Goal: Find specific page/section: Find specific page/section

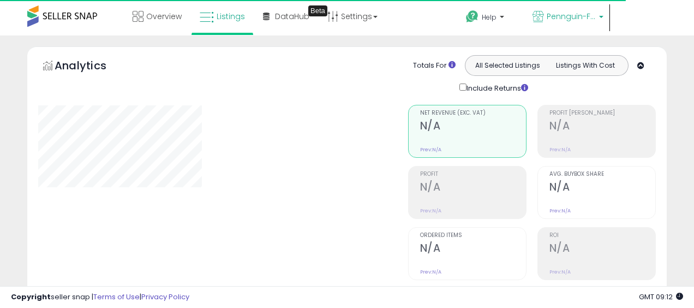
click at [578, 15] on span "Pennguin-FR-MAIN" at bounding box center [571, 16] width 49 height 11
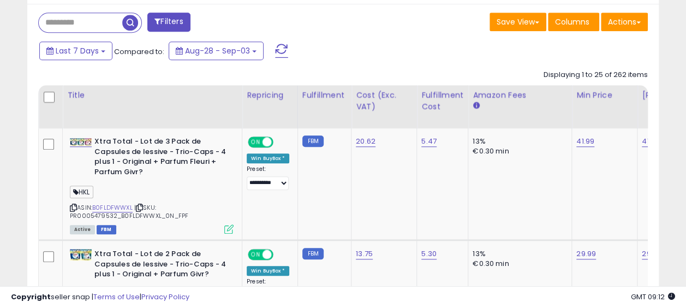
scroll to position [386, 0]
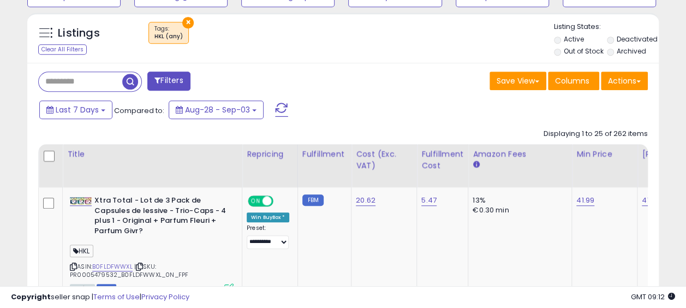
click at [81, 88] on div at bounding box center [90, 81] width 104 height 20
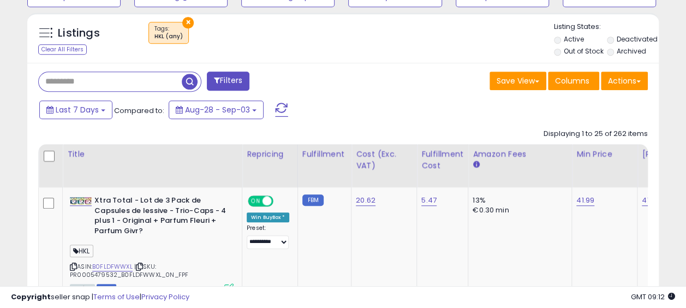
click at [81, 88] on input "text" at bounding box center [110, 81] width 143 height 19
type input "***"
click at [187, 79] on span "button" at bounding box center [190, 82] width 16 height 16
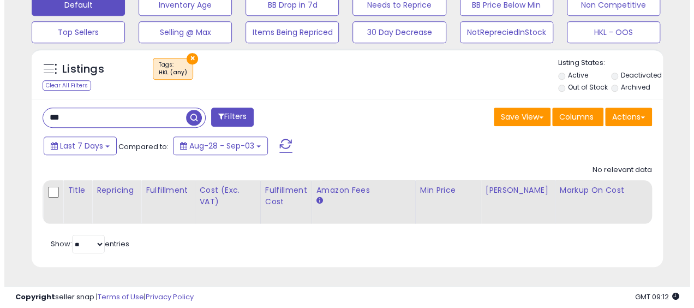
scroll to position [224, 365]
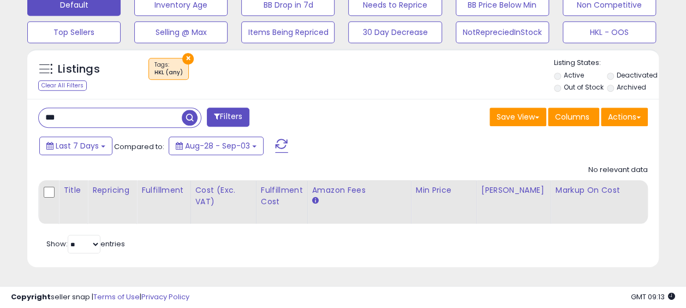
click at [142, 108] on input "***" at bounding box center [110, 117] width 143 height 19
click at [182, 110] on span "button" at bounding box center [190, 118] width 16 height 16
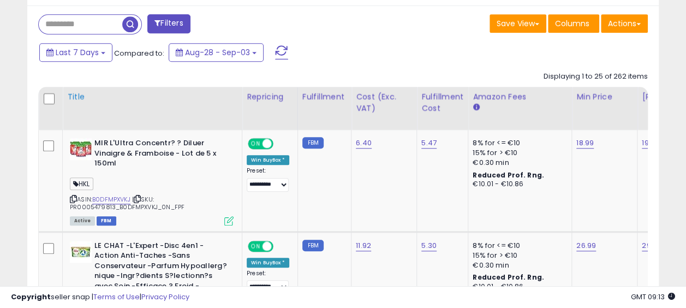
click at [74, 93] on div "Title" at bounding box center [152, 96] width 170 height 11
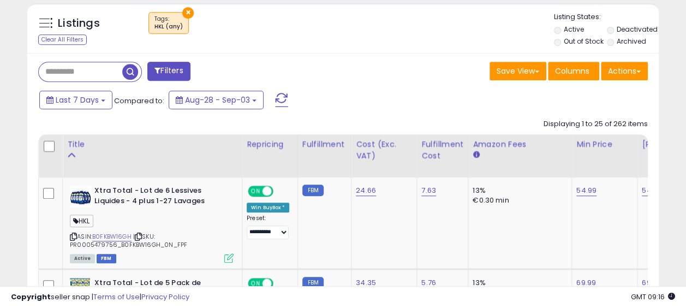
scroll to position [395, 0]
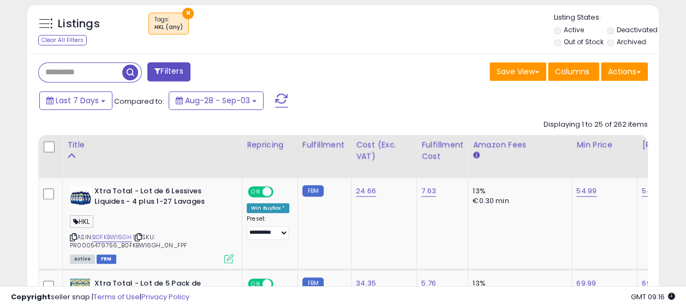
click at [77, 71] on input "text" at bounding box center [80, 72] width 83 height 19
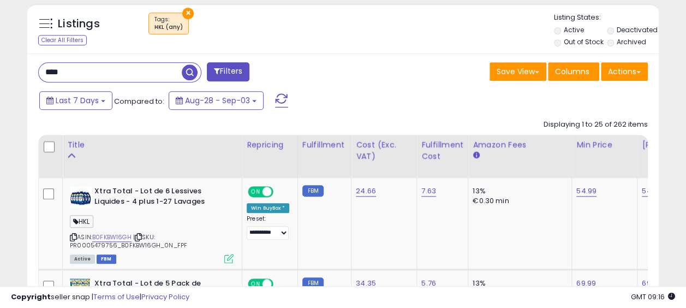
click at [191, 65] on span "button" at bounding box center [190, 72] width 16 height 16
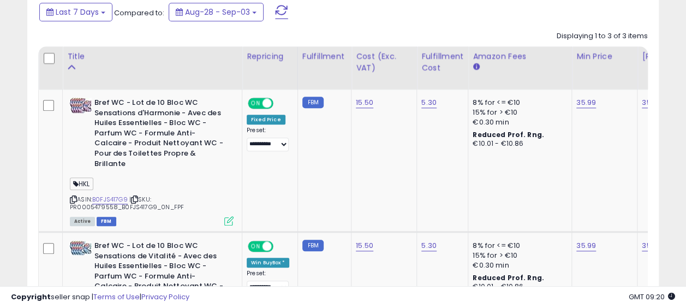
scroll to position [440, 0]
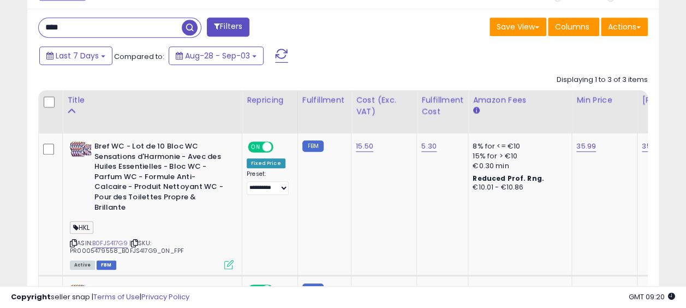
click at [88, 21] on input "****" at bounding box center [110, 27] width 143 height 19
click at [191, 21] on span "button" at bounding box center [190, 28] width 16 height 16
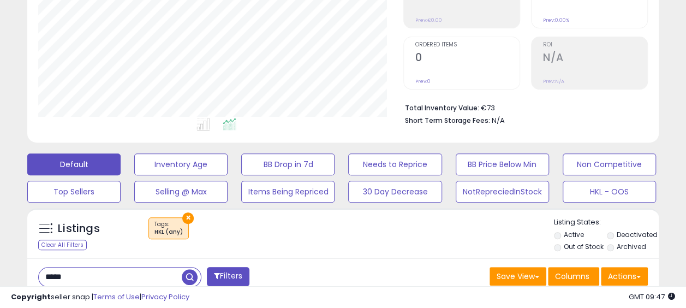
scroll to position [264, 0]
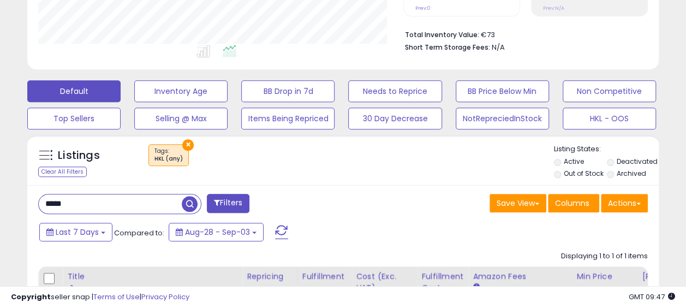
click at [110, 195] on input "*****" at bounding box center [110, 203] width 143 height 19
paste input "*****"
type input "**********"
click at [190, 202] on span "button" at bounding box center [190, 204] width 16 height 16
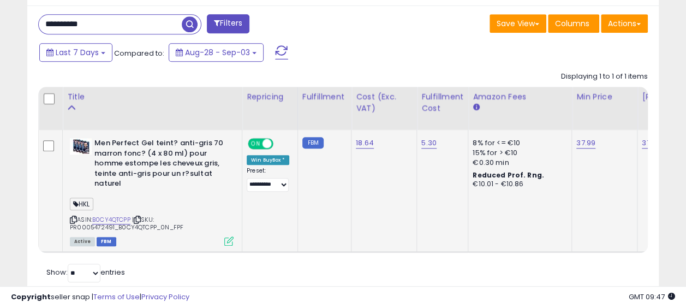
scroll to position [444, 0]
click at [151, 224] on span "| SKU: PR0005472491_B0CY4QTCPP_0N_FPF" at bounding box center [126, 222] width 113 height 16
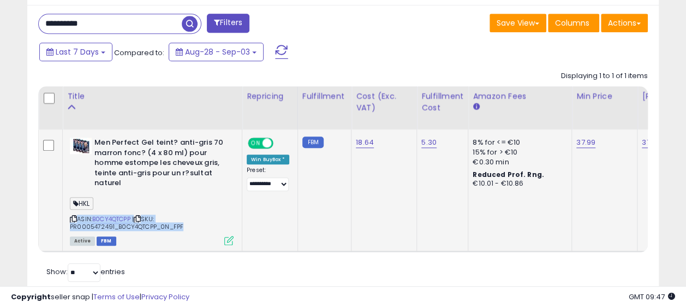
click at [151, 224] on span "| SKU: PR0005472491_B0CY4QTCPP_0N_FPF" at bounding box center [126, 222] width 113 height 16
click at [146, 224] on span "| SKU: PR0005472491_B0CY4QTCPP_0N_FPF" at bounding box center [126, 222] width 113 height 16
drag, startPoint x: 146, startPoint y: 224, endPoint x: 126, endPoint y: 225, distance: 20.8
click at [126, 225] on span "| SKU: PR0005472491_B0CY4QTCPP_0N_FPF" at bounding box center [126, 222] width 113 height 16
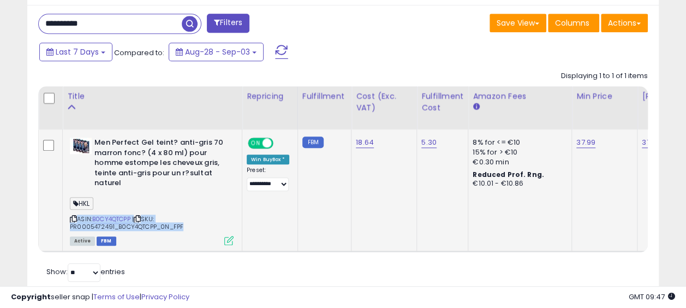
click at [126, 225] on span "| SKU: PR0005472491_B0CY4QTCPP_0N_FPF" at bounding box center [126, 222] width 113 height 16
drag, startPoint x: 126, startPoint y: 225, endPoint x: 158, endPoint y: 230, distance: 33.1
click at [158, 230] on div "ASIN: B0CY4QTCPP | SKU: PR0005472491_B0CY4QTCPP_0N_FPF Active FBM" at bounding box center [152, 191] width 164 height 106
click at [141, 216] on icon at bounding box center [137, 219] width 7 height 6
